Goal: Check status: Check status

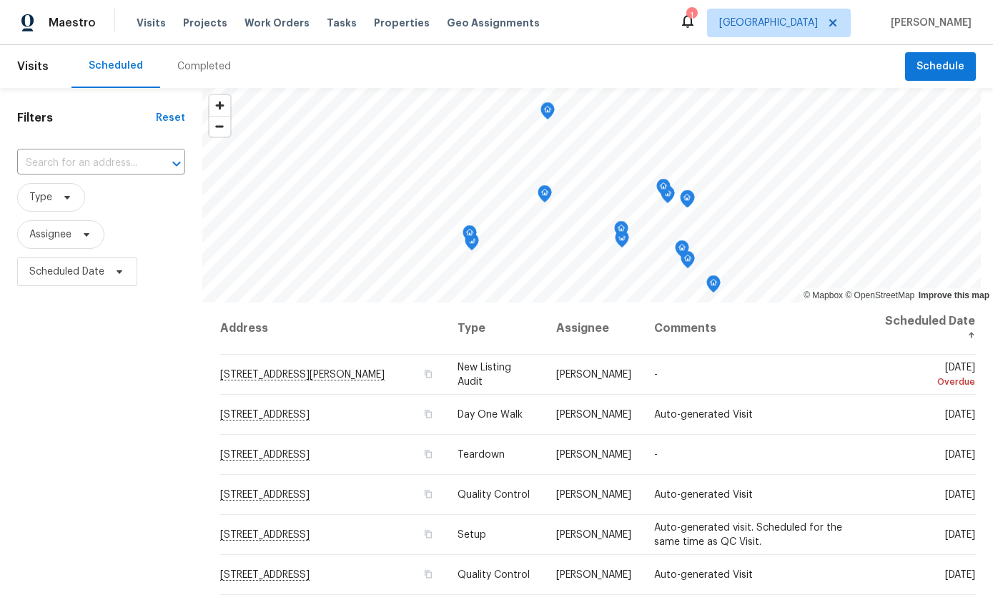
click at [210, 71] on div "Completed" at bounding box center [204, 66] width 54 height 14
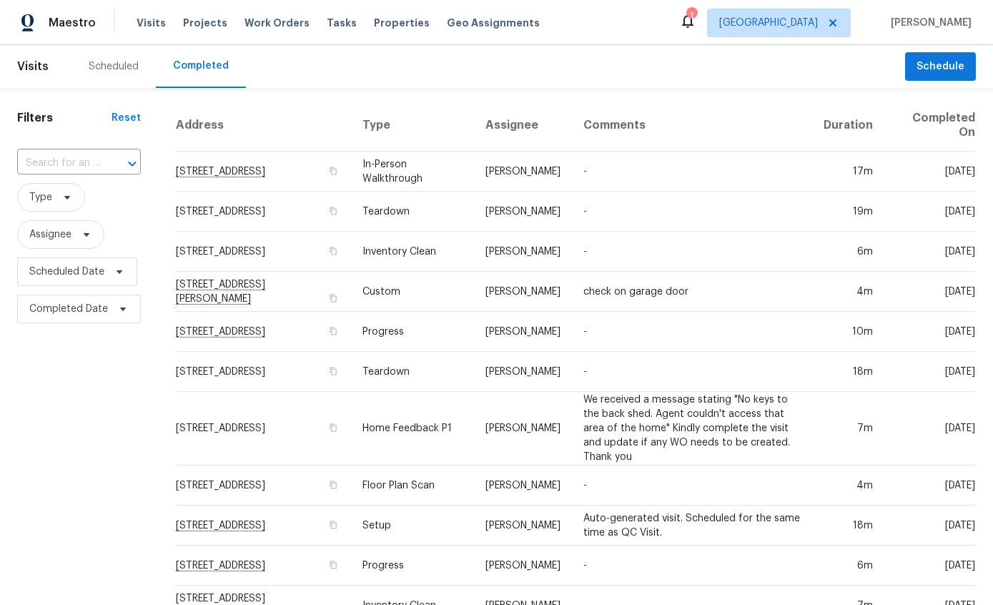
click at [667, 328] on td "-" at bounding box center [692, 332] width 240 height 40
click at [572, 169] on td "[PERSON_NAME]" at bounding box center [523, 172] width 98 height 40
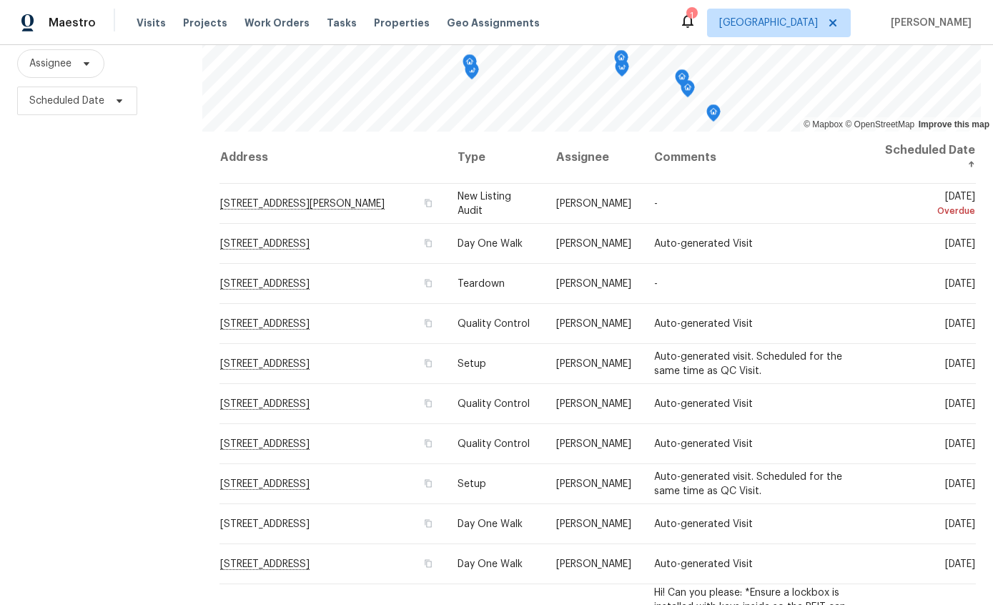
scroll to position [170, 0]
